Goal: Check status: Check status

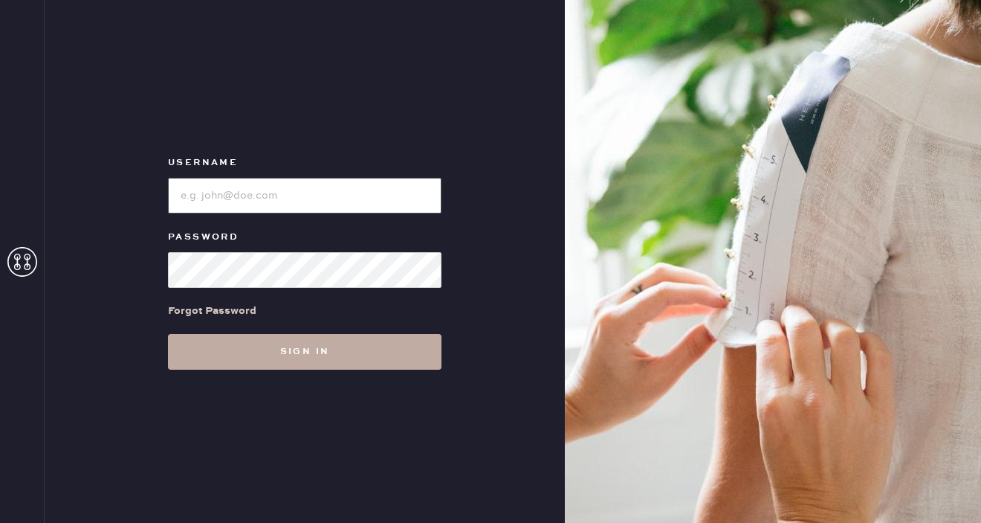
type input "[EMAIL_ADDRESS][DOMAIN_NAME]"
click at [355, 343] on button "Sign in" at bounding box center [305, 352] width 274 height 36
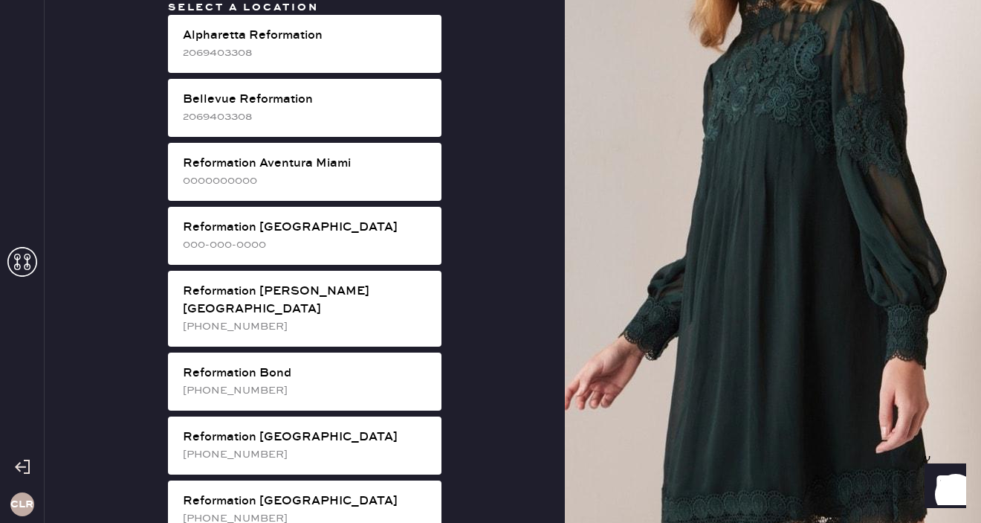
scroll to position [2587, 0]
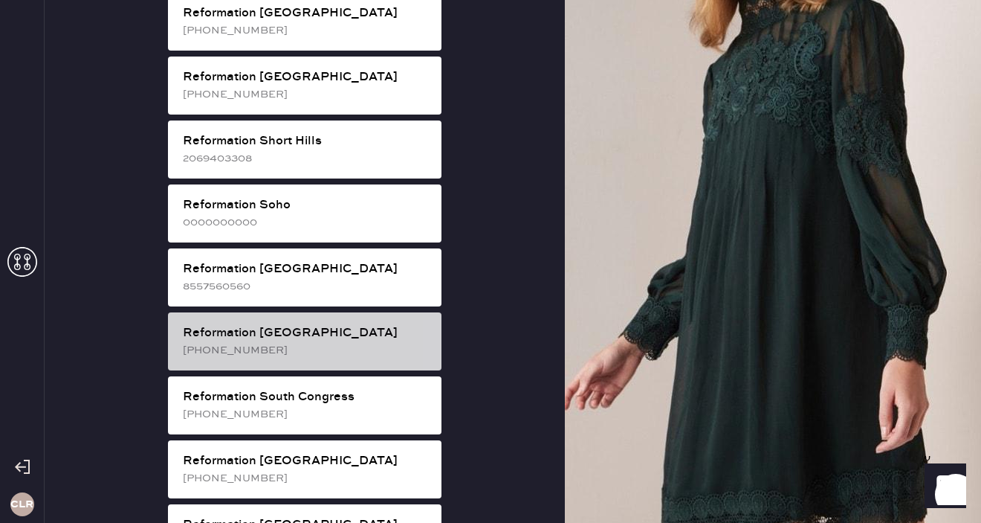
click at [360, 342] on div "[PHONE_NUMBER]" at bounding box center [306, 350] width 247 height 16
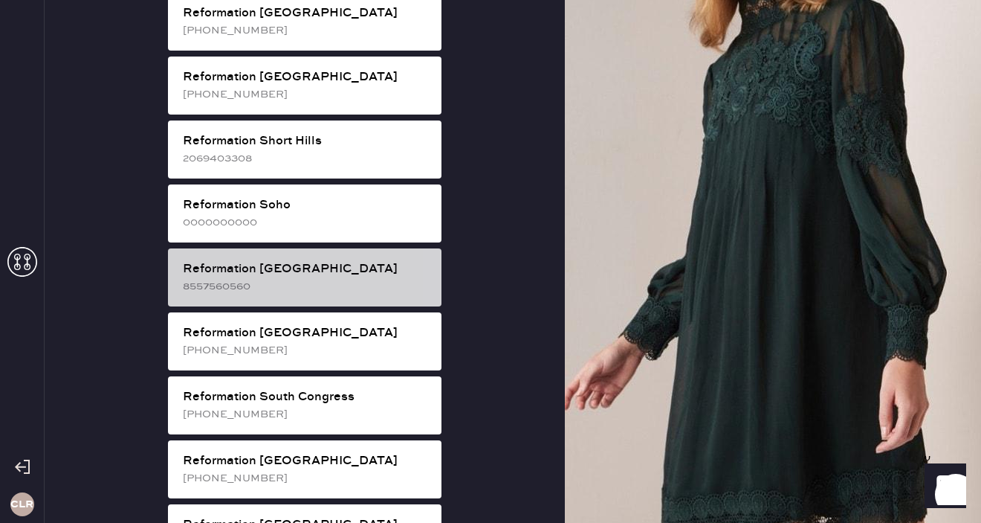
scroll to position [16, 0]
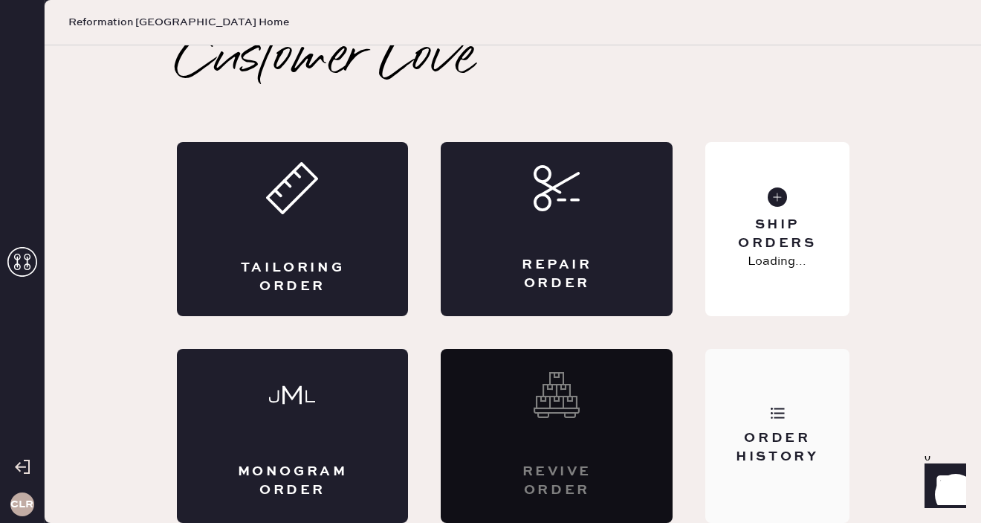
click at [769, 439] on div "Order History" at bounding box center [777, 447] width 120 height 37
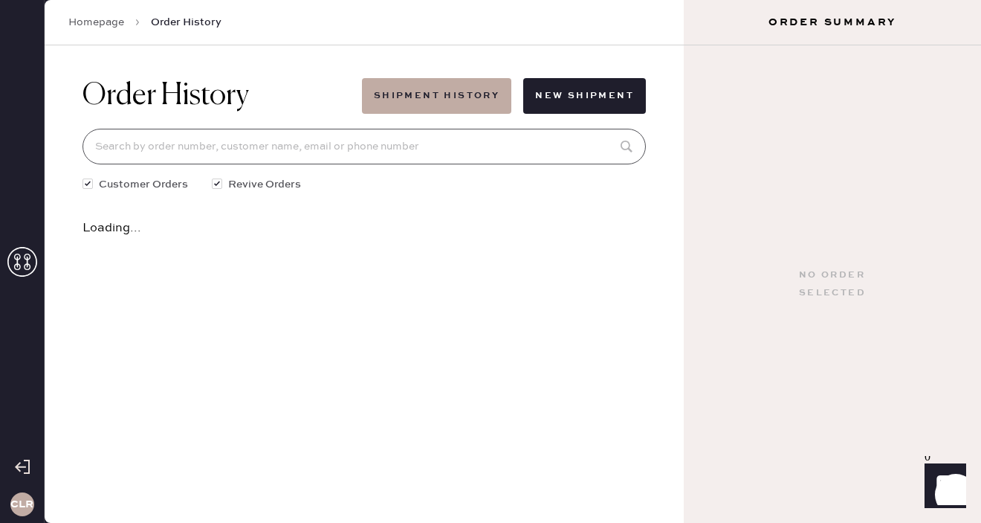
click at [378, 155] on input at bounding box center [364, 147] width 563 height 36
paste input "82408"
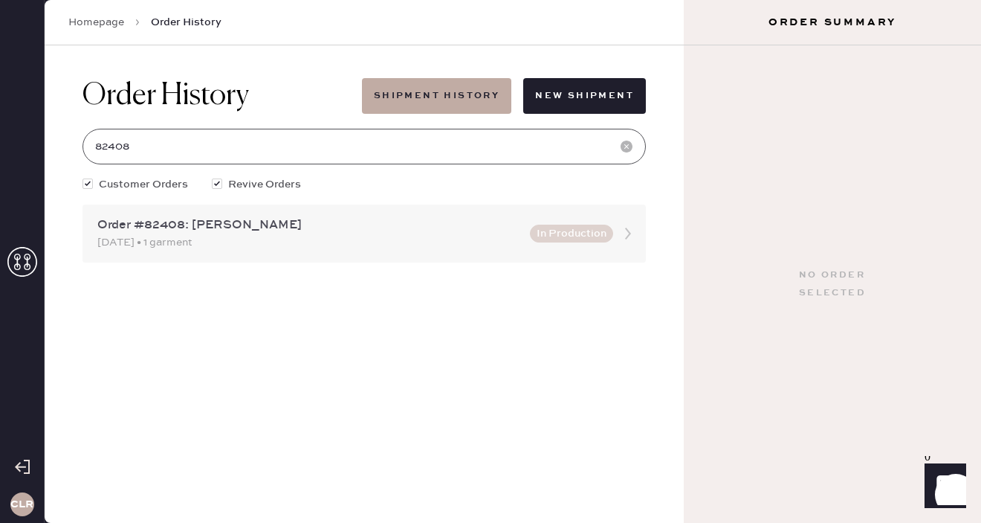
type input "82408"
click at [472, 231] on div "Order #82408: [PERSON_NAME]" at bounding box center [309, 225] width 424 height 18
